Goal: Information Seeking & Learning: Learn about a topic

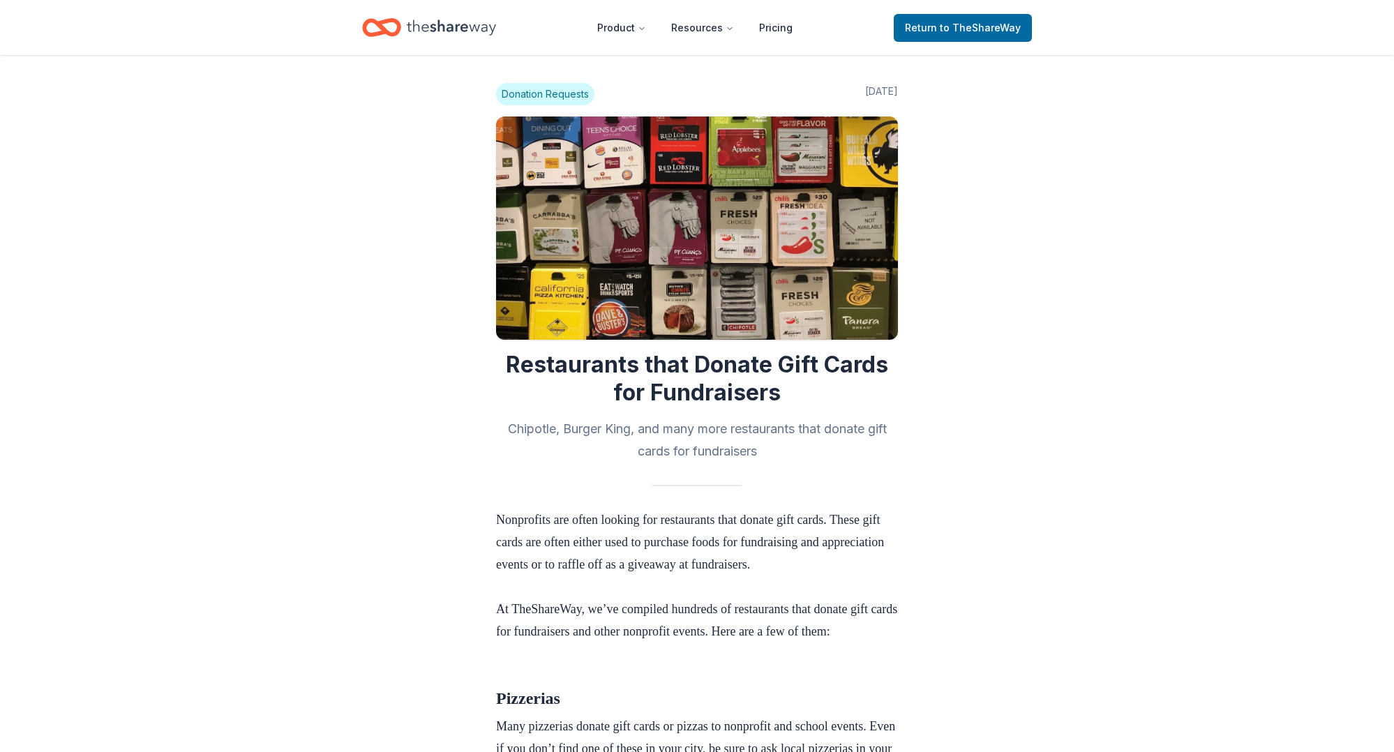
scroll to position [1729, 0]
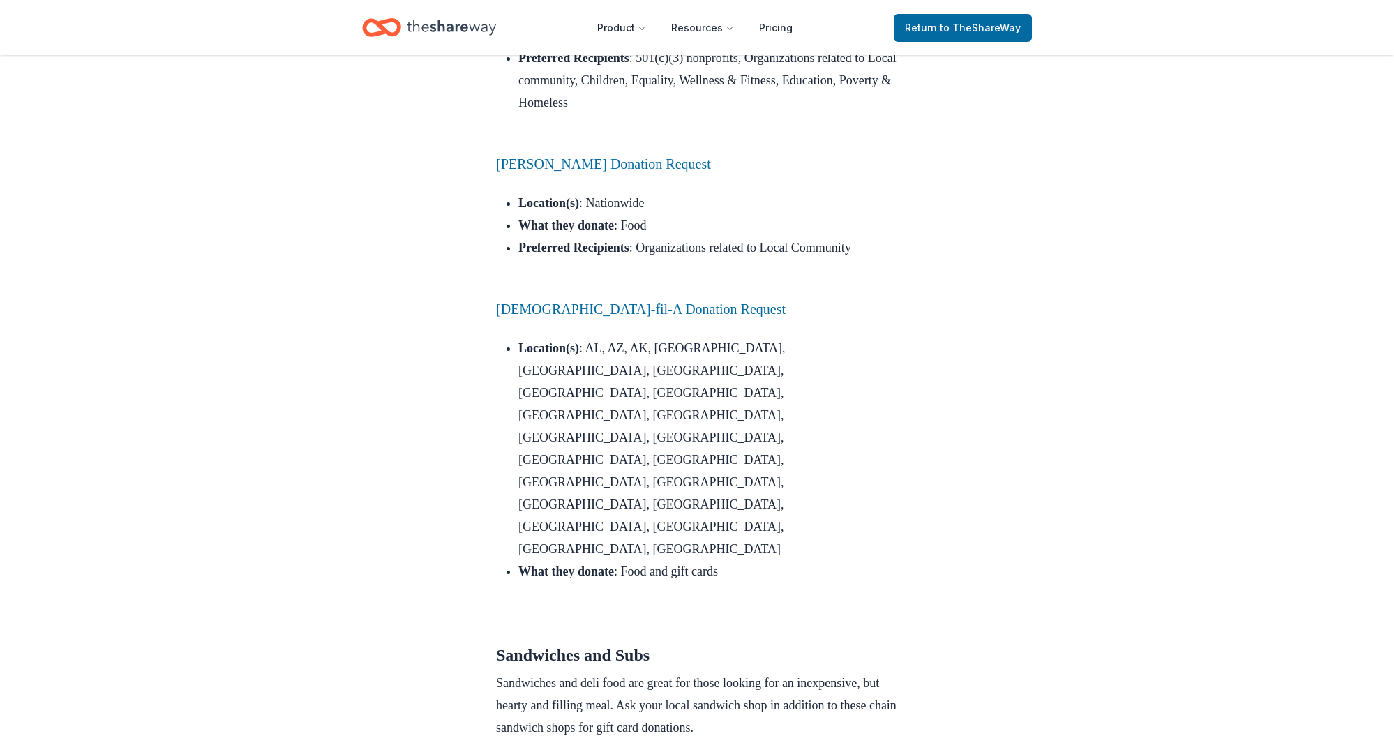
drag, startPoint x: 912, startPoint y: 319, endPoint x: 927, endPoint y: 332, distance: 19.8
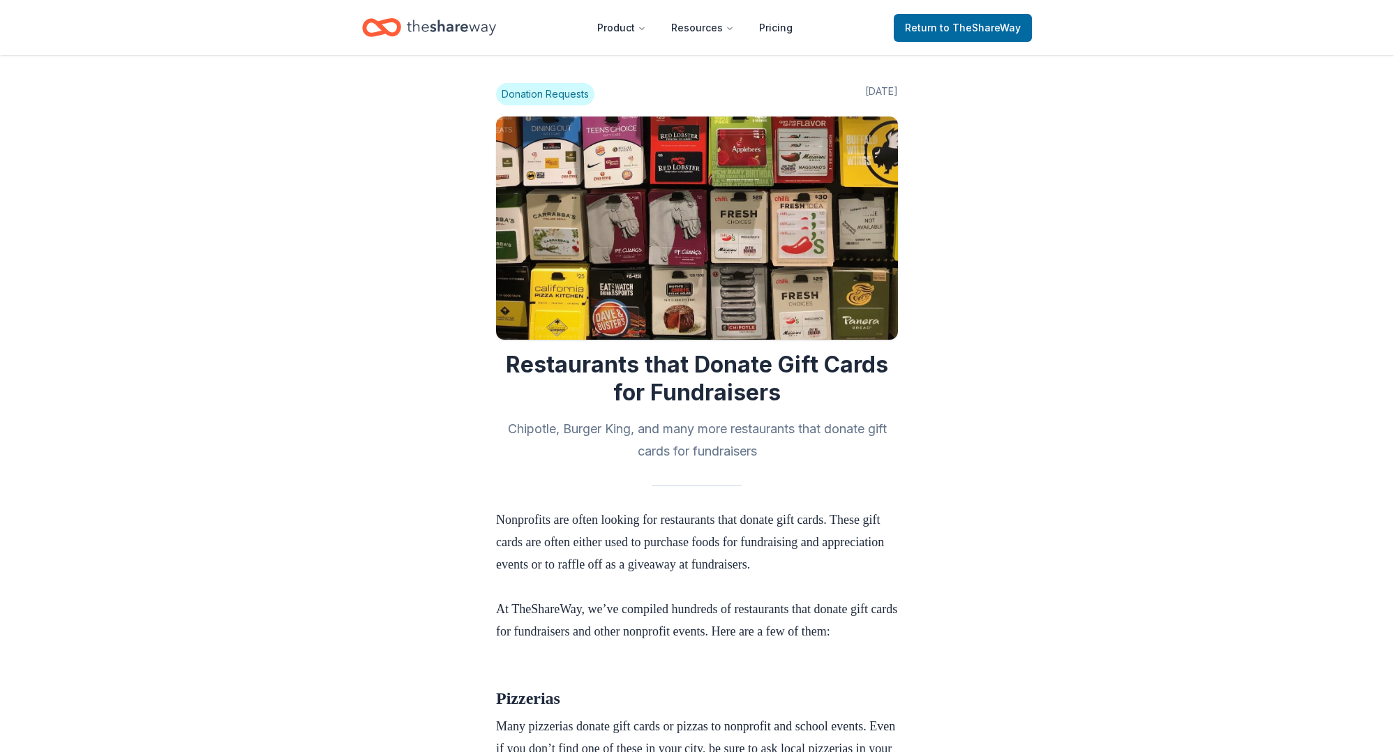
scroll to position [0, 0]
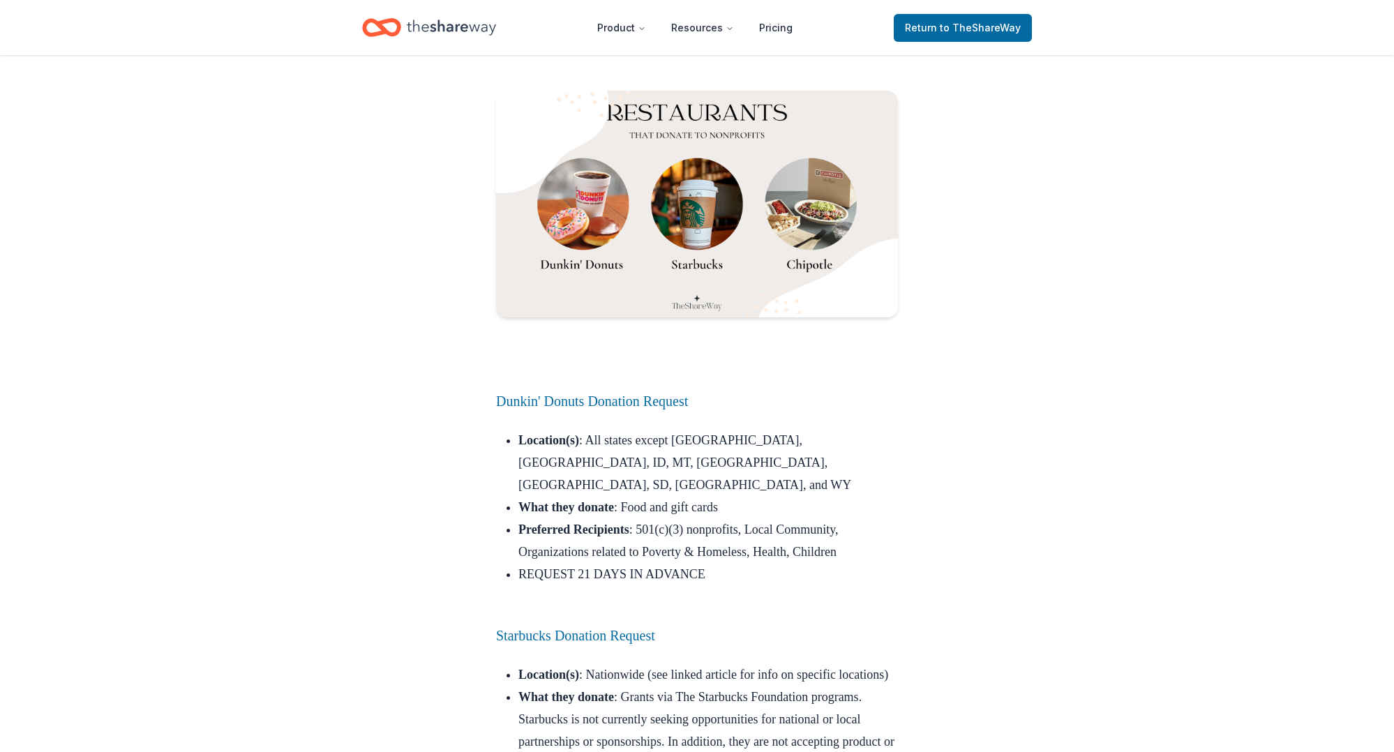
scroll to position [2955, 0]
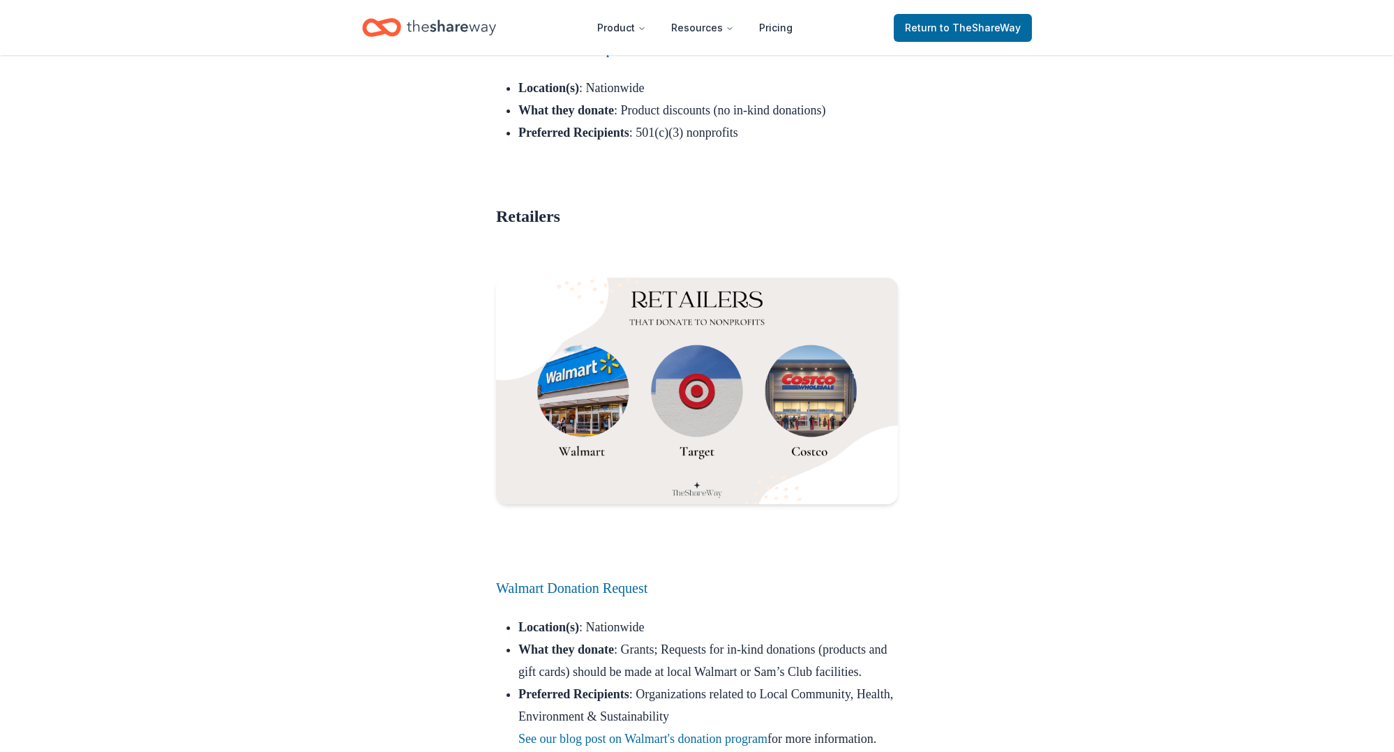
scroll to position [11209, 0]
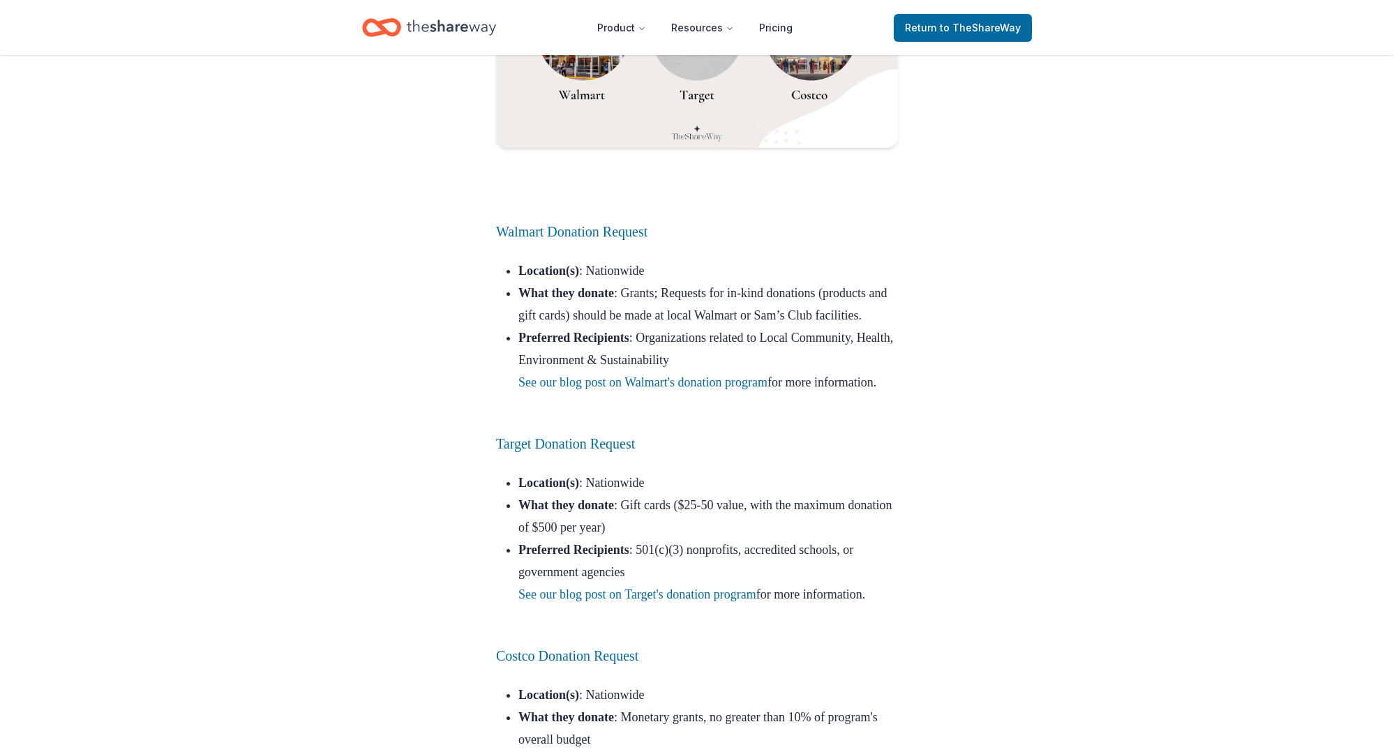
scroll to position [11540, 0]
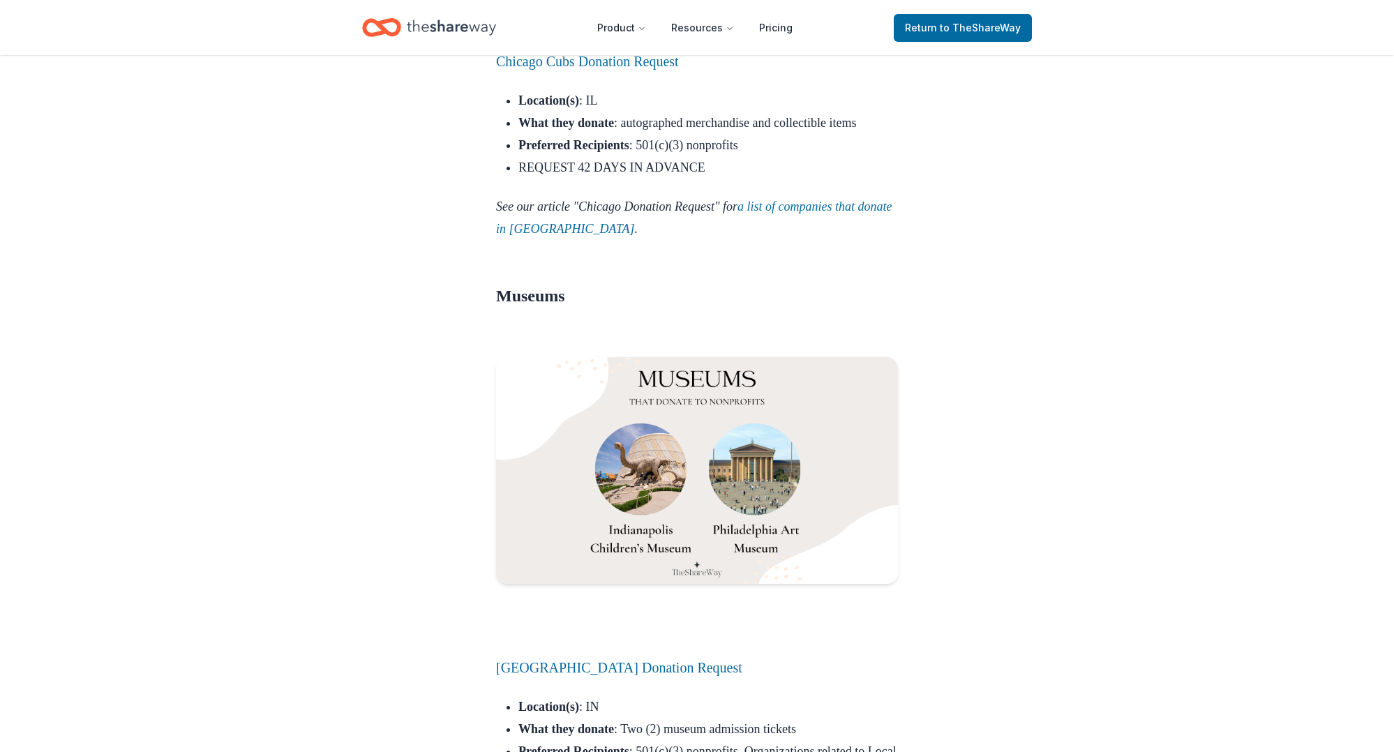
scroll to position [15204, 0]
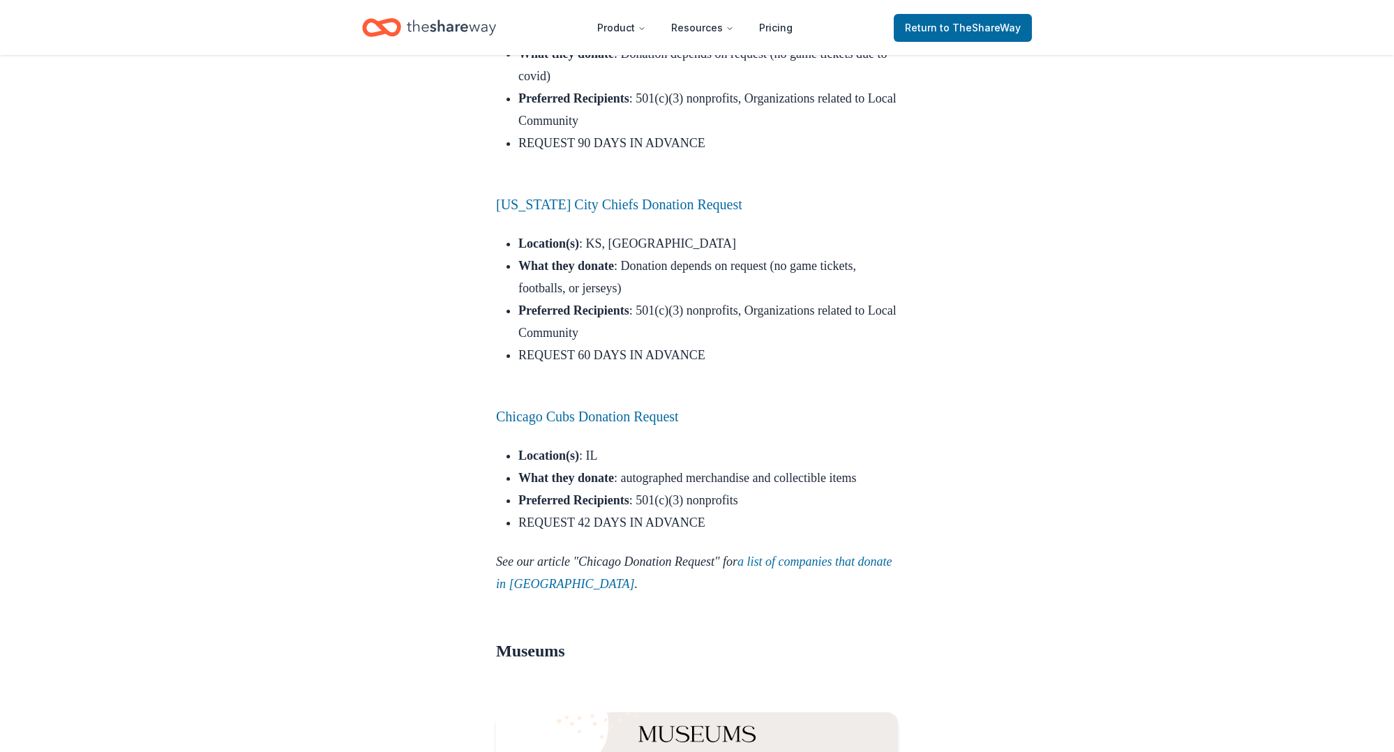
scroll to position [14462, 0]
